Goal: Task Accomplishment & Management: Manage account settings

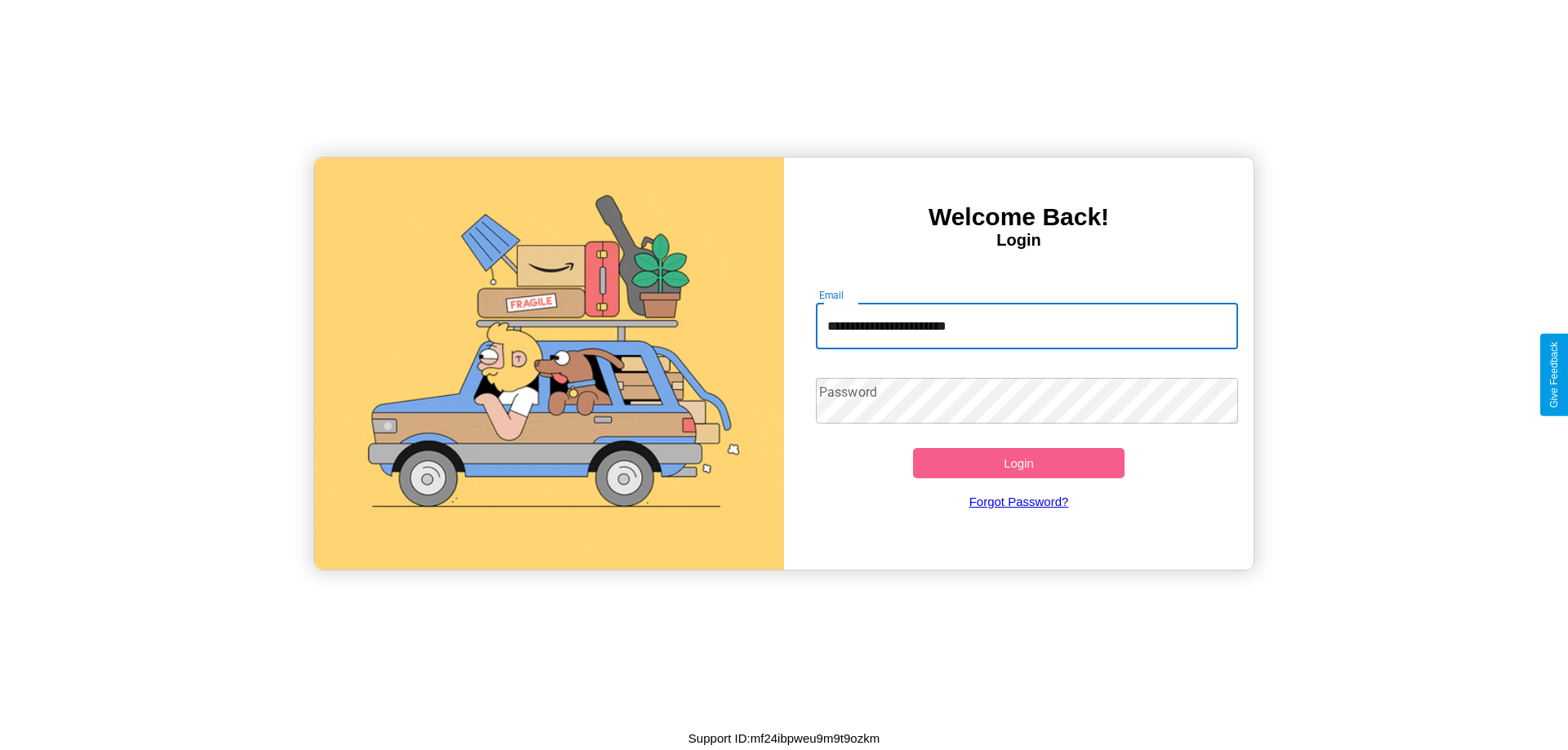
type input "**********"
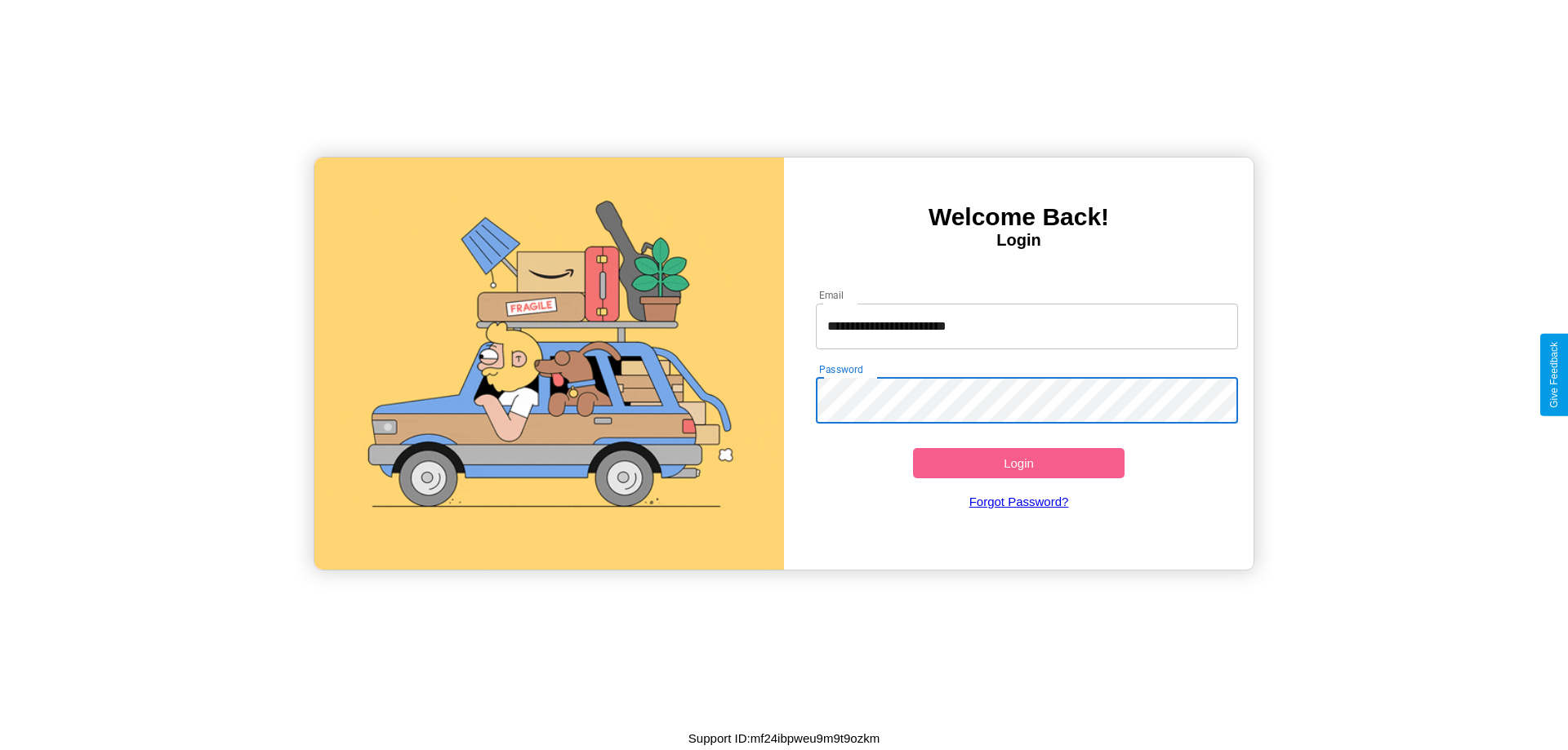
click at [1018, 463] on button "Login" at bounding box center [1019, 463] width 212 height 30
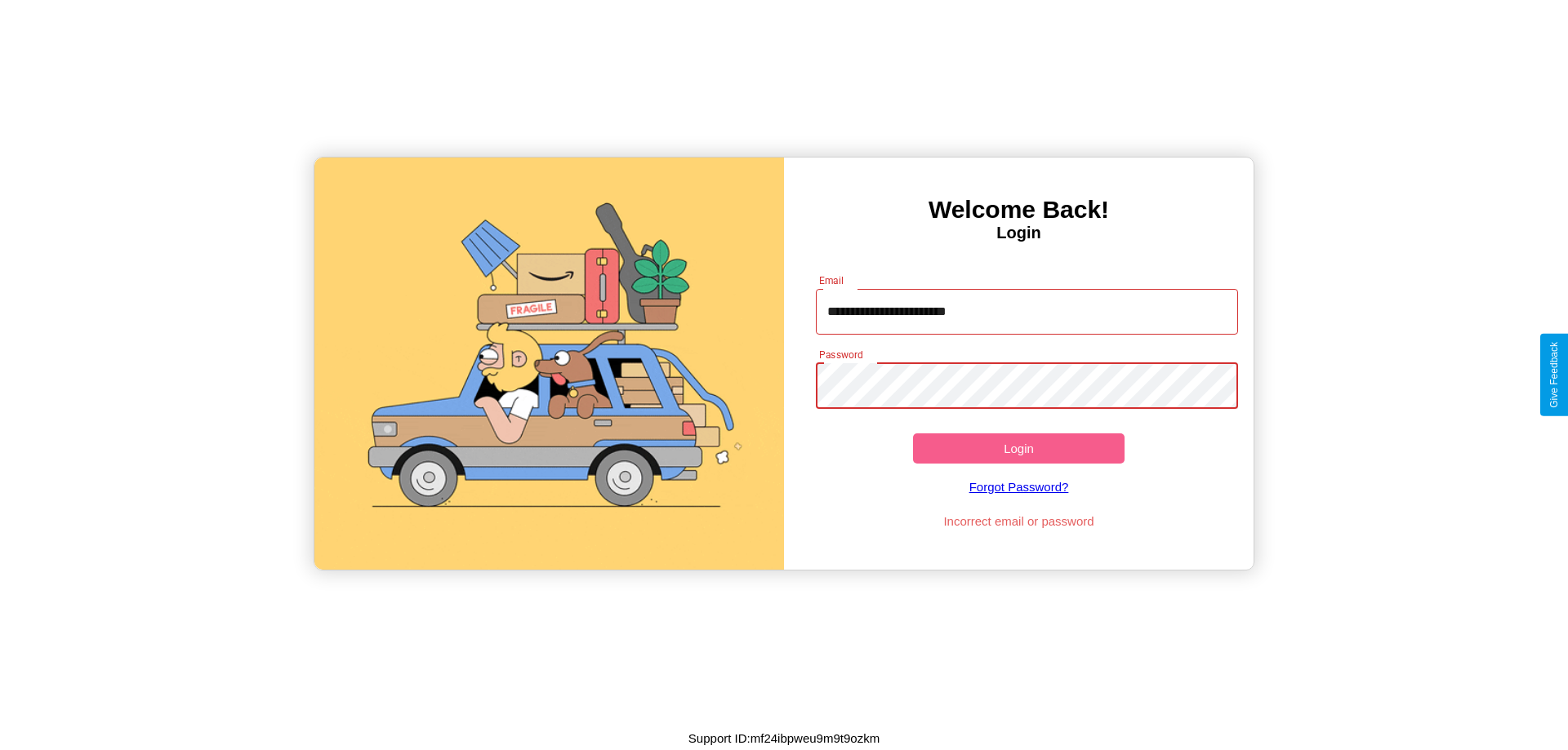
click at [1018, 448] on button "Login" at bounding box center [1019, 448] width 212 height 30
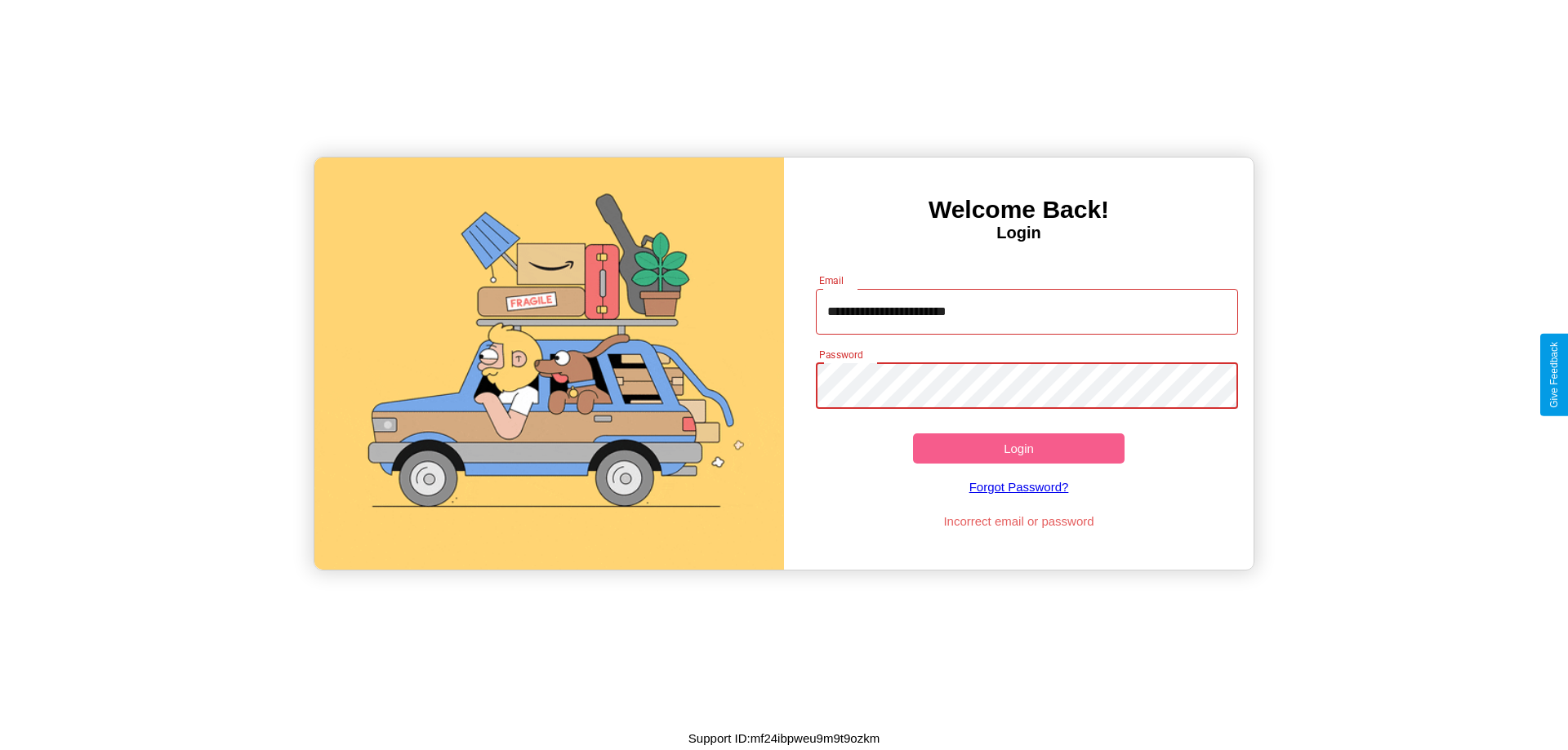
click at [1018, 448] on button "Login" at bounding box center [1019, 448] width 212 height 30
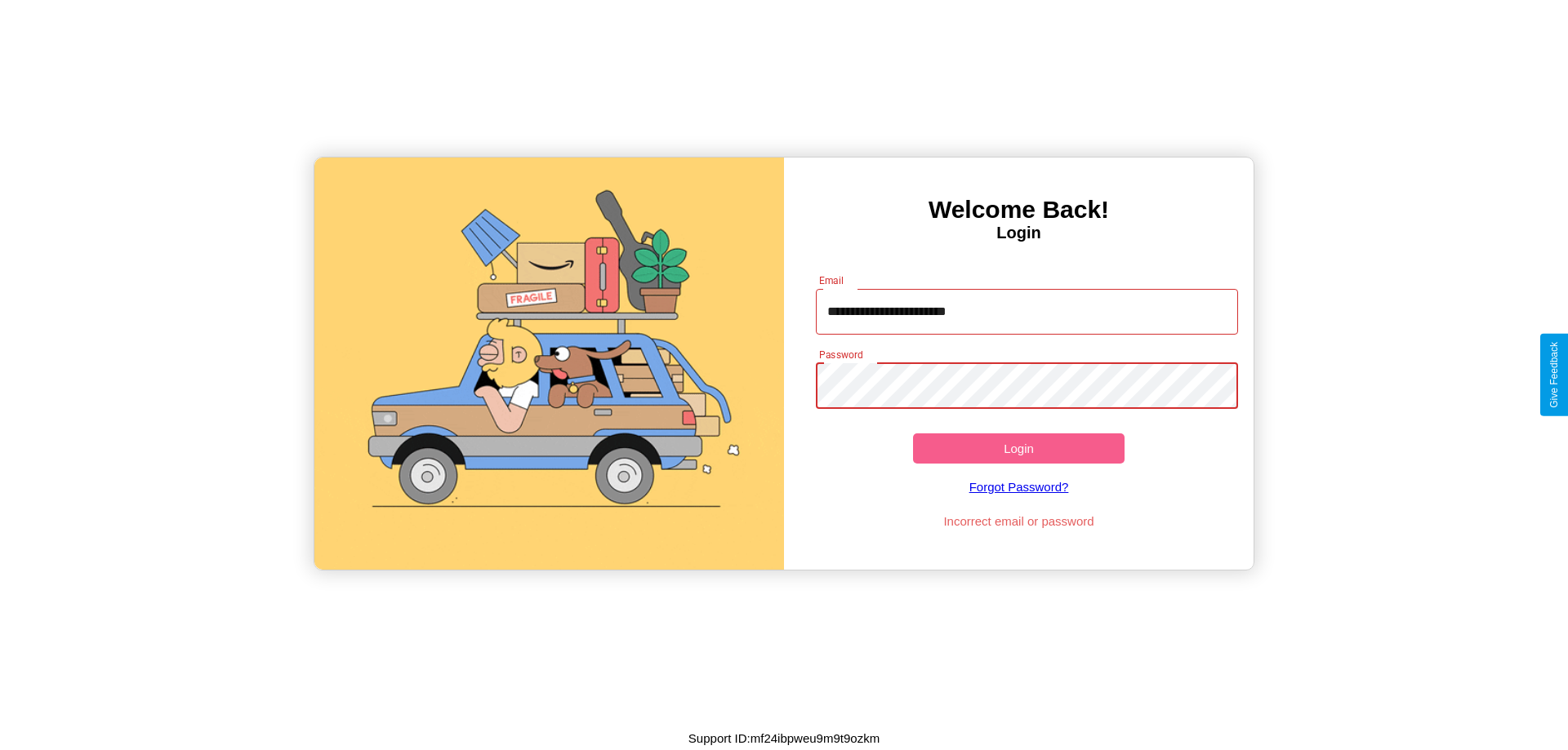
click at [1018, 448] on button "Login" at bounding box center [1019, 448] width 212 height 30
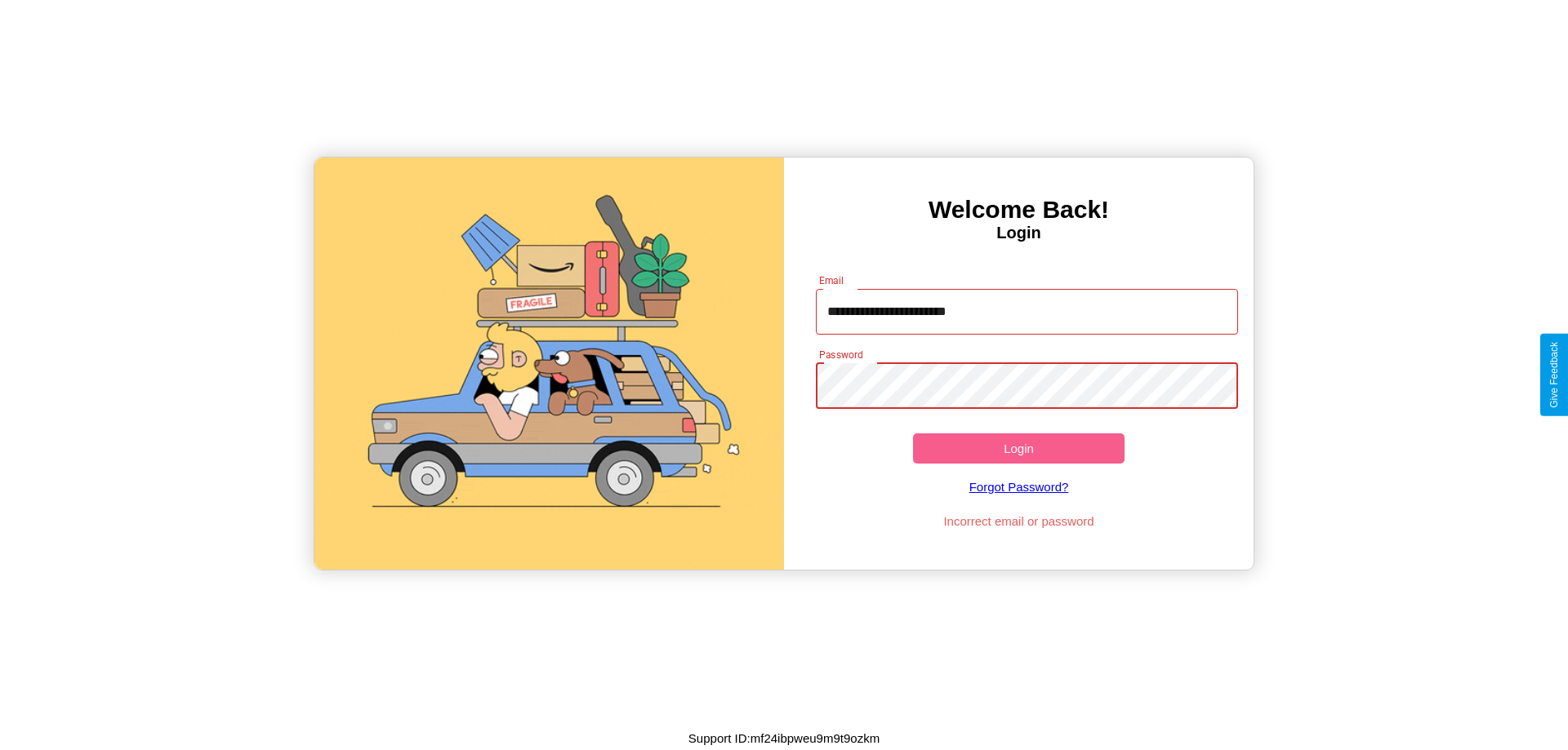
click at [1018, 448] on button "Login" at bounding box center [1019, 448] width 212 height 30
